Goal: Task Accomplishment & Management: Use online tool/utility

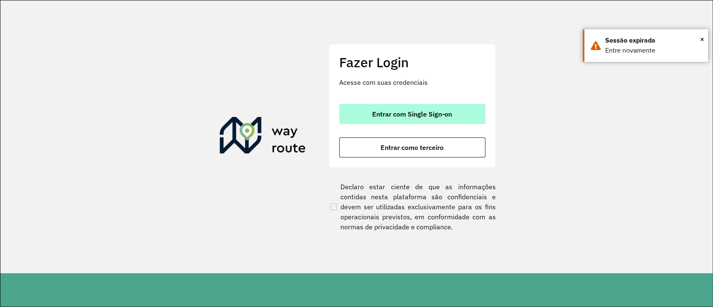
click at [369, 108] on button "Entrar com Single Sign-on" at bounding box center [412, 114] width 146 height 20
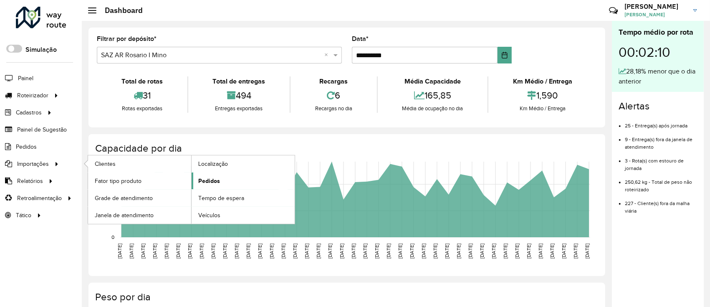
click at [217, 185] on link "Pedidos" at bounding box center [243, 181] width 103 height 17
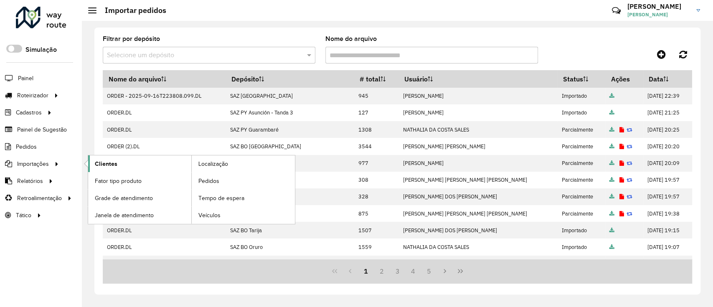
click at [101, 156] on link "Clientes" at bounding box center [139, 163] width 103 height 17
